Goal: Information Seeking & Learning: Compare options

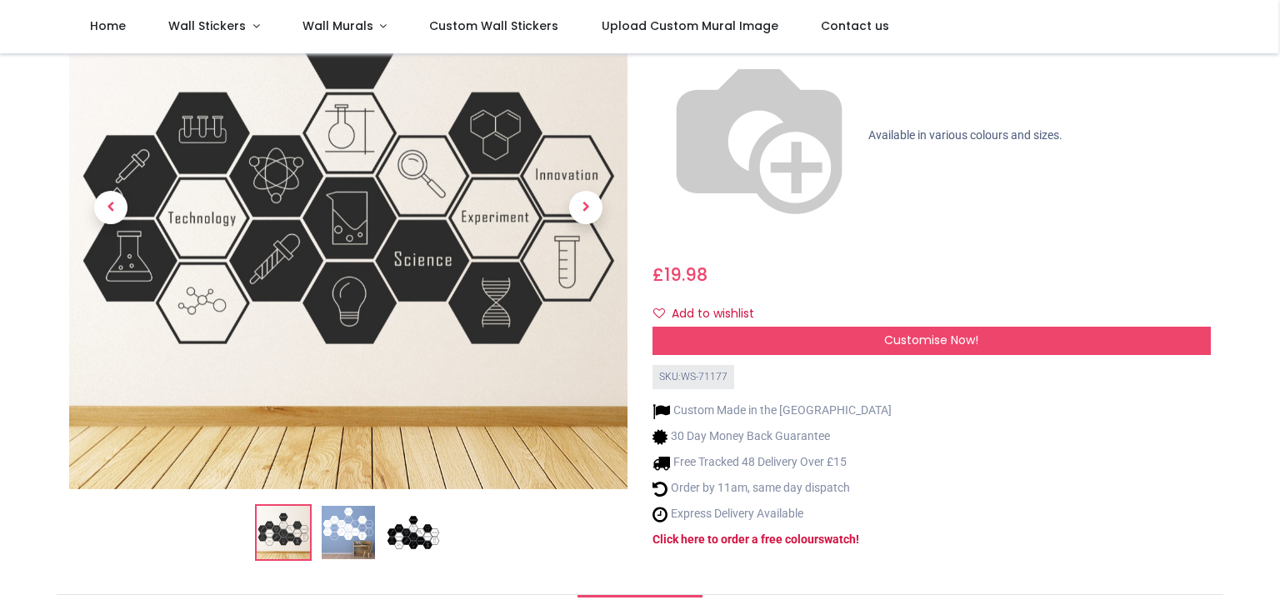
scroll to position [197, 0]
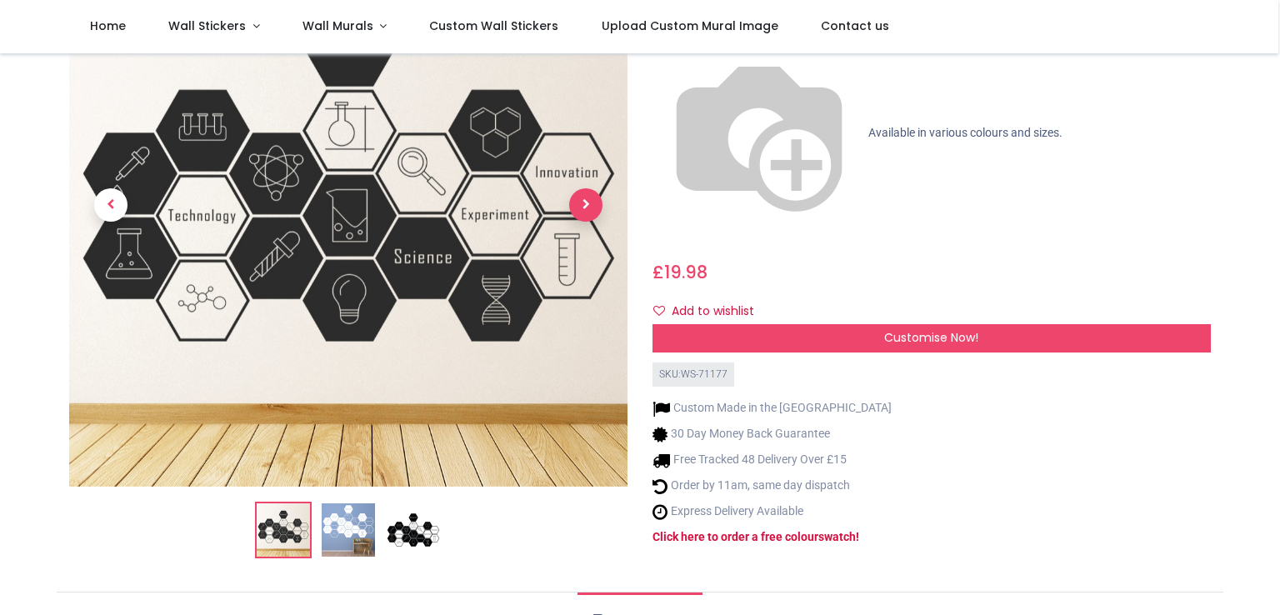
click at [592, 191] on span "Next" at bounding box center [585, 204] width 33 height 33
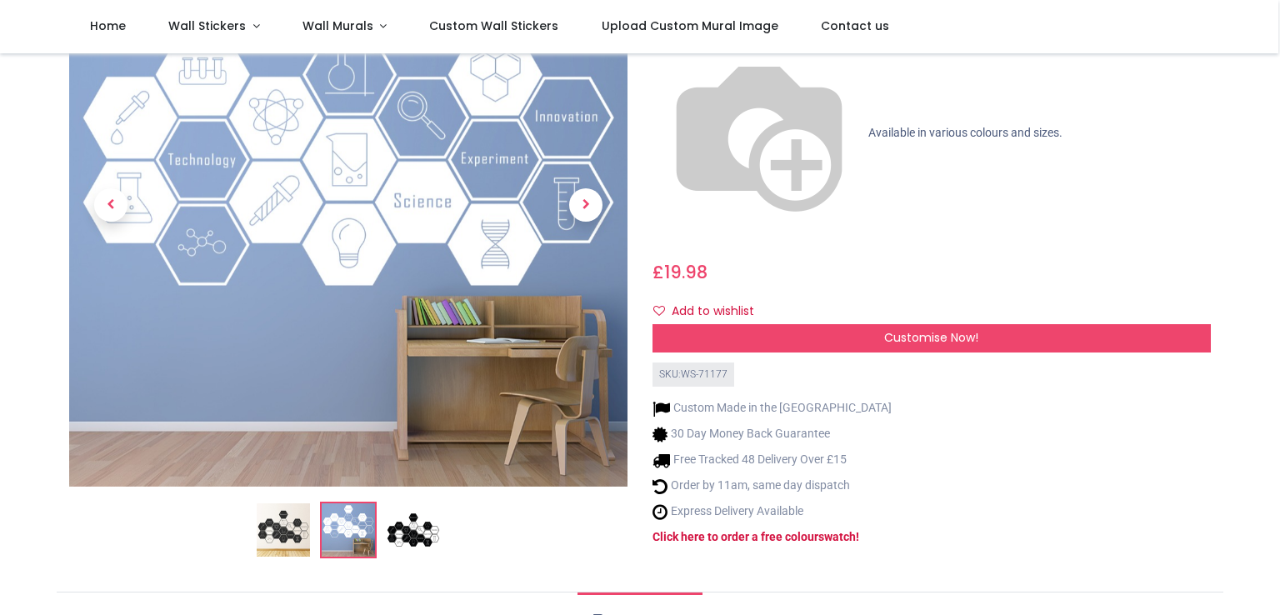
click at [596, 112] on link at bounding box center [585, 205] width 83 height 387
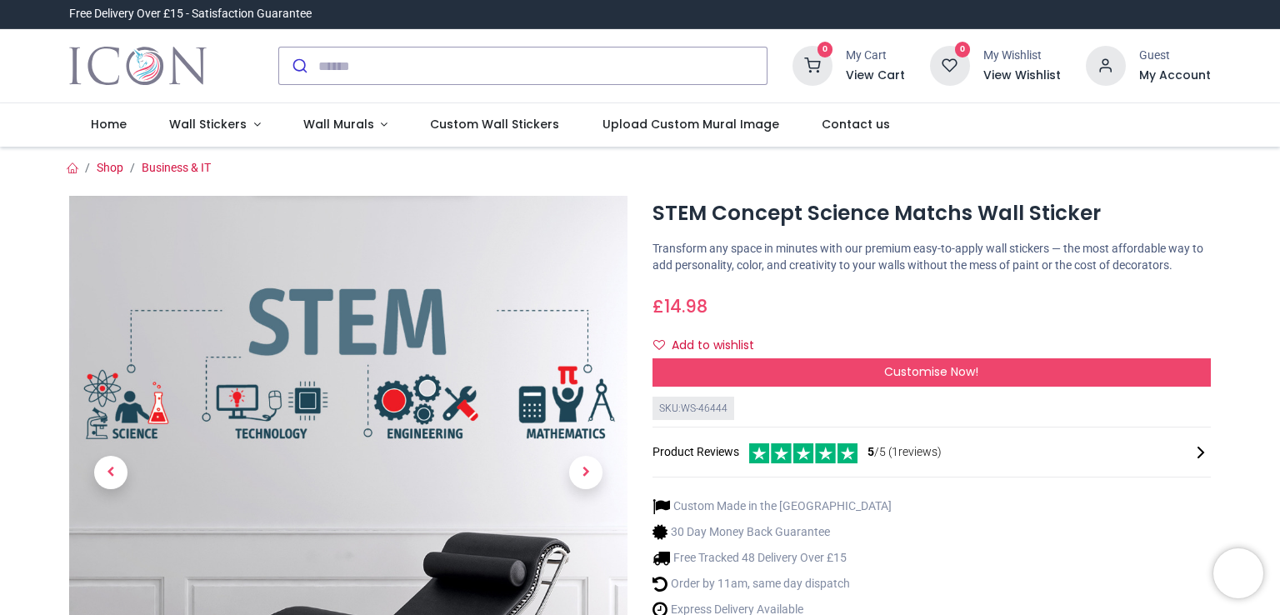
click at [1183, 475] on div "SKU: WS-46444 Product Reviews 5 /5 ( 1 reviews)" at bounding box center [931, 441] width 558 height 88
click at [1135, 232] on div "STEM Concept Science Matchs Wall Sticker [URL][DOMAIN_NAME] [URL][DOMAIN_NAME] …" at bounding box center [931, 517] width 583 height 643
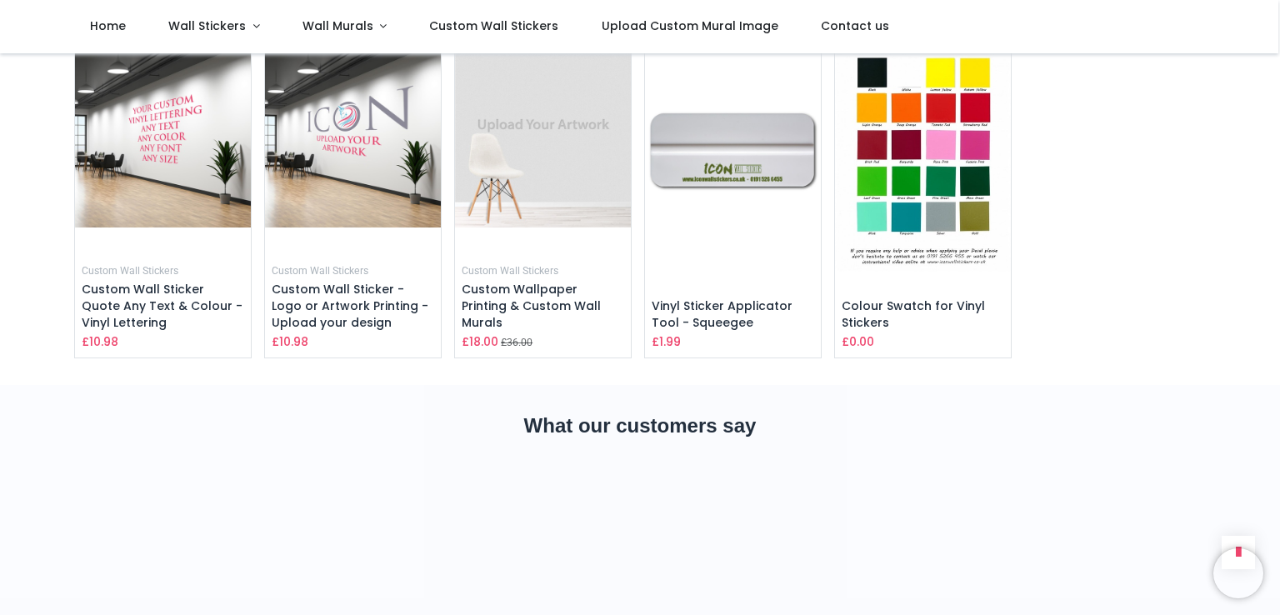
scroll to position [2699, 0]
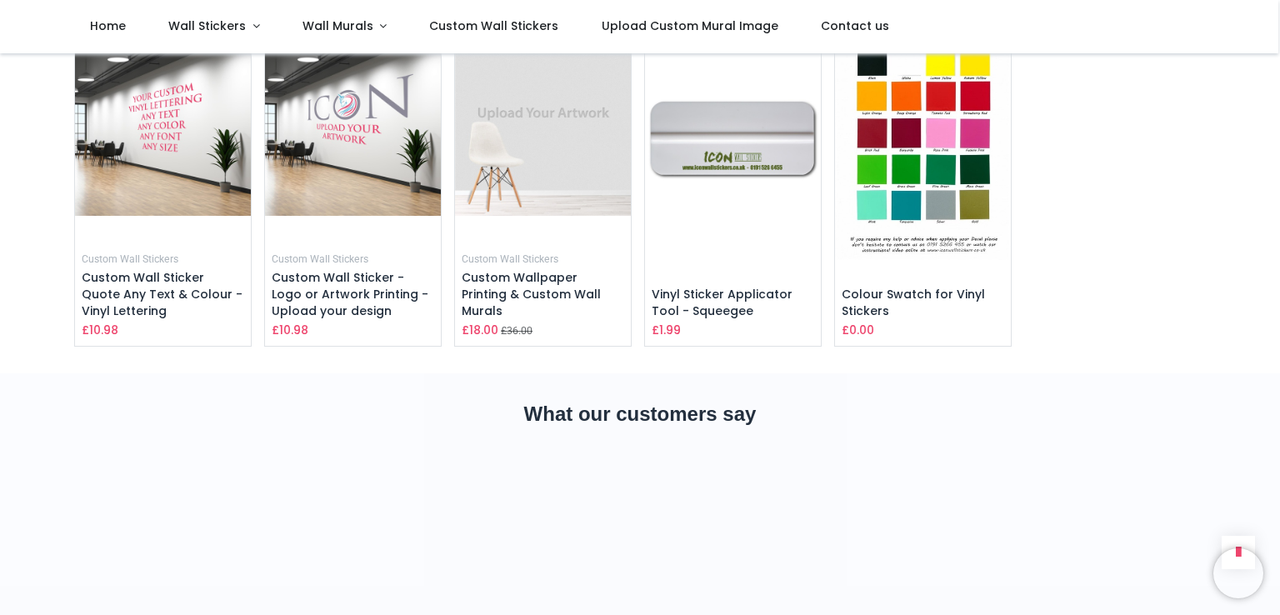
click at [1273, 463] on section "What our customers say" at bounding box center [640, 500] width 1280 height 254
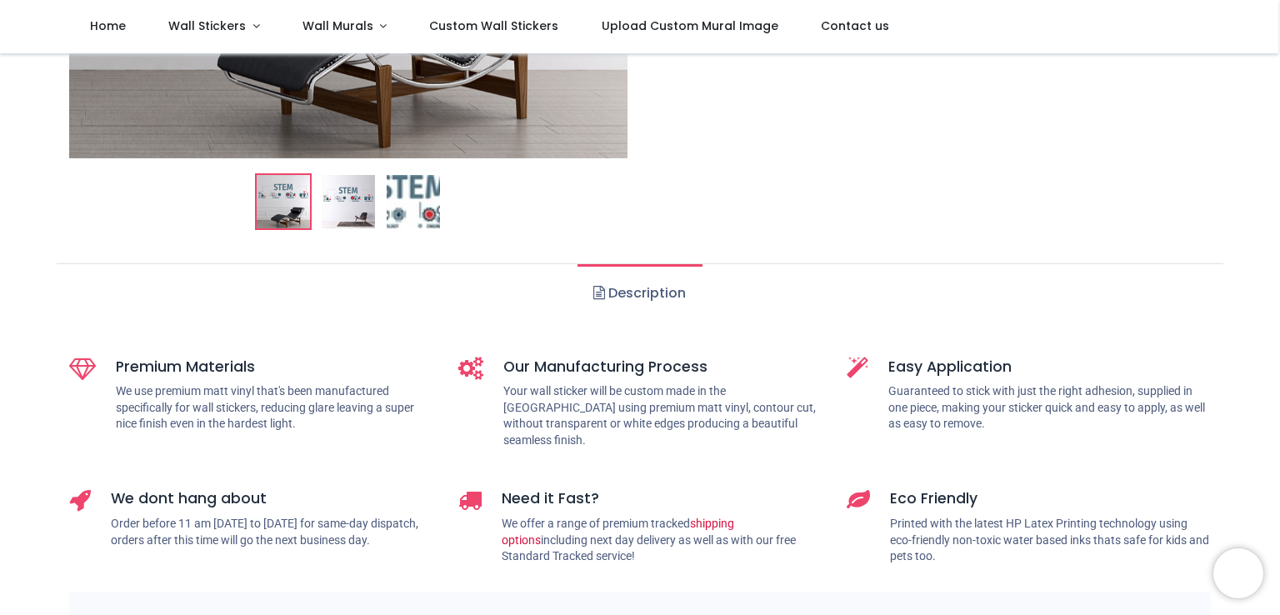
scroll to position [0, 0]
